Goal: Information Seeking & Learning: Find specific fact

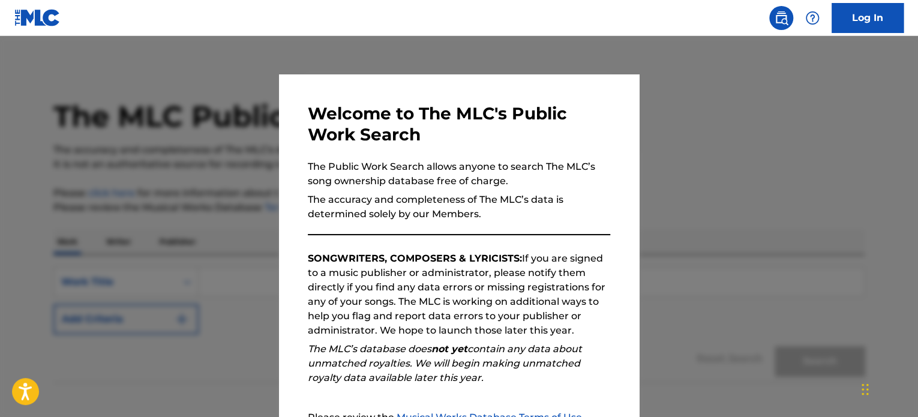
scroll to position [132, 0]
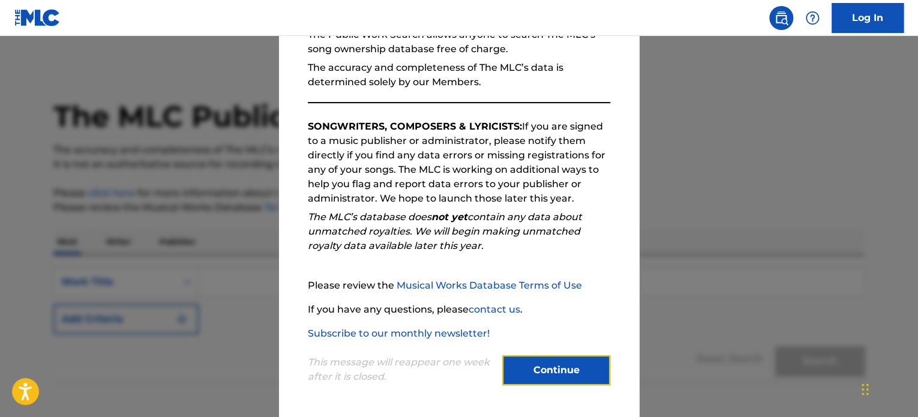
click at [518, 364] on button "Continue" at bounding box center [556, 370] width 108 height 30
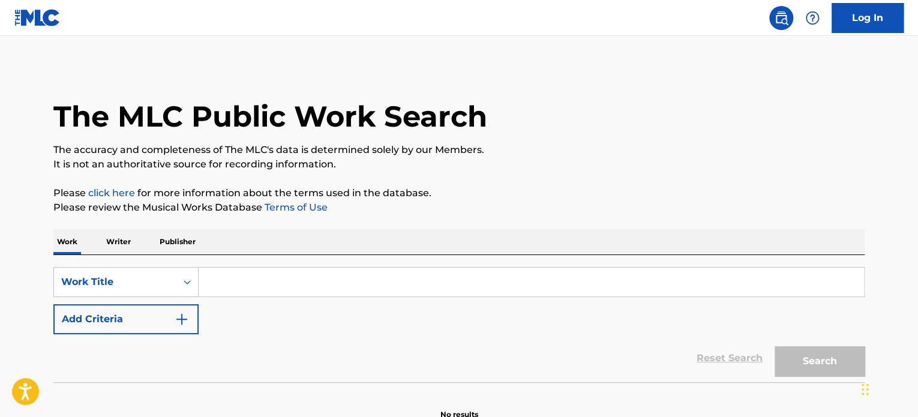
click at [232, 282] on input "Search Form" at bounding box center [531, 281] width 665 height 29
paste input "Prestame Tu Corazon"
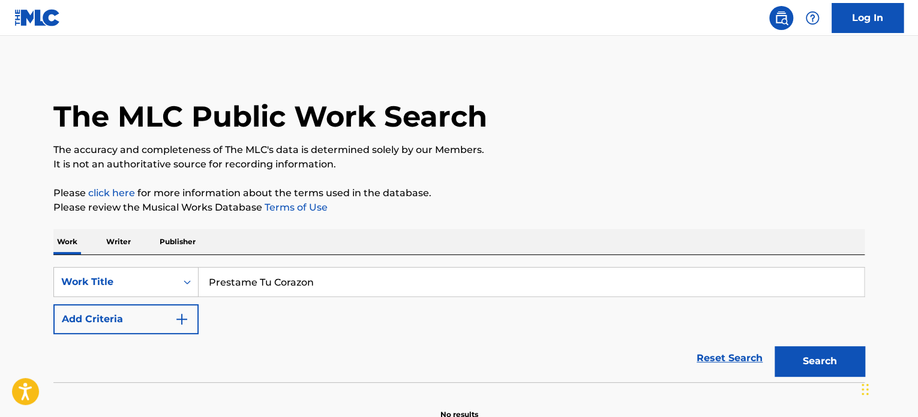
type input "Prestame Tu Corazon"
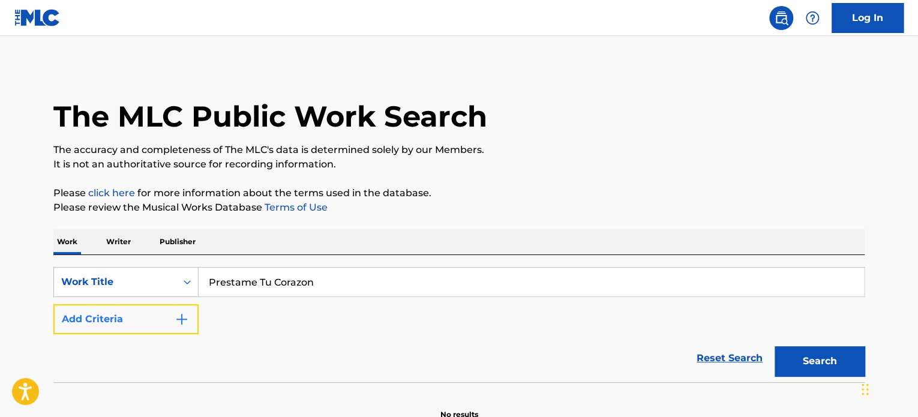
click at [119, 324] on button "Add Criteria" at bounding box center [125, 319] width 145 height 30
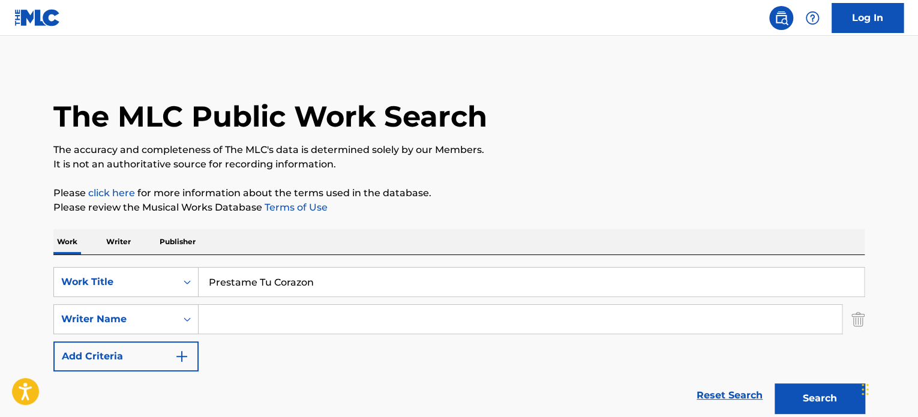
click at [240, 318] on input "Search Form" at bounding box center [520, 319] width 643 height 29
paste input "[PERSON_NAME]"
click at [211, 318] on input "[PERSON_NAME]" at bounding box center [520, 319] width 643 height 29
paste input "[PERSON_NAME]"
type input "[PERSON_NAME]"
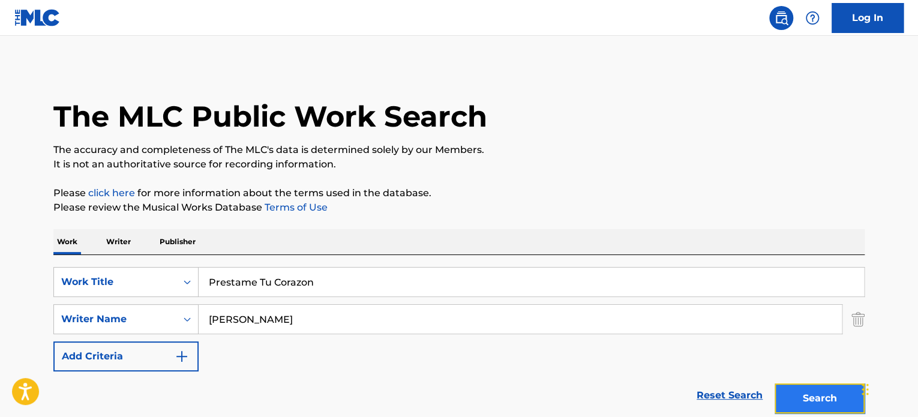
click at [823, 400] on button "Search" at bounding box center [819, 398] width 90 height 30
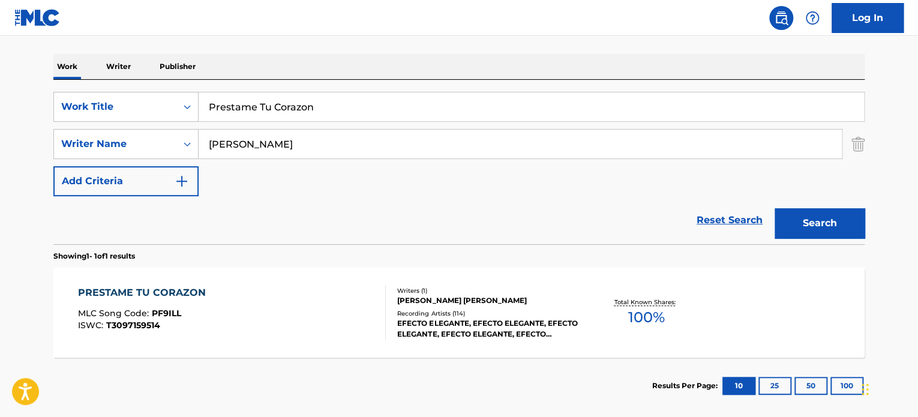
scroll to position [235, 0]
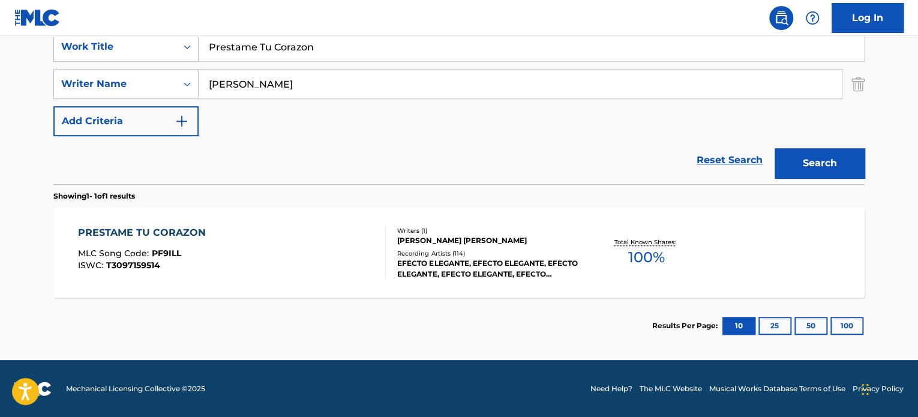
click at [118, 238] on div "PRESTAME TU CORAZON" at bounding box center [145, 233] width 134 height 14
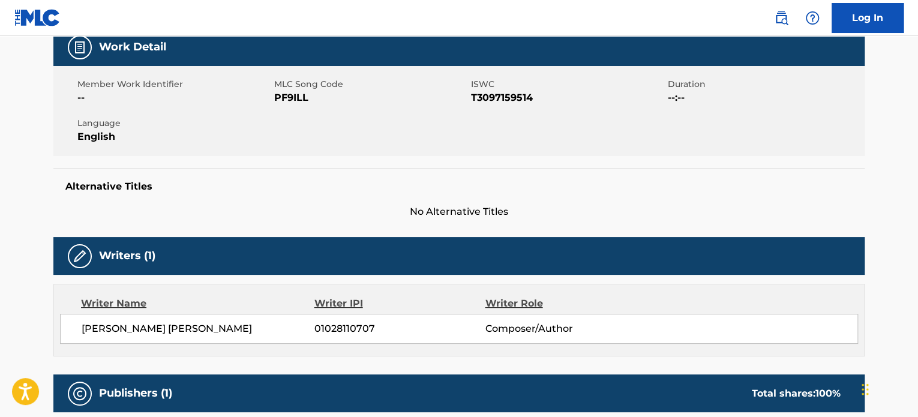
scroll to position [120, 0]
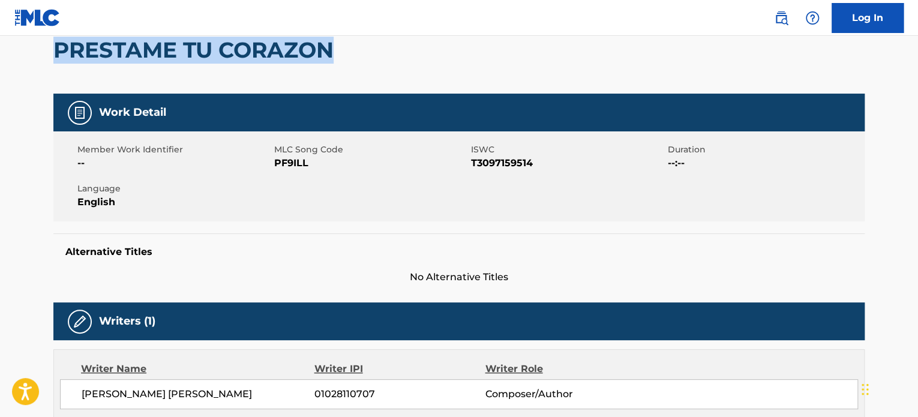
drag, startPoint x: 369, startPoint y: 52, endPoint x: 47, endPoint y: 38, distance: 321.8
copy h2 "PRESTAME TU CORAZON"
